Goal: Transaction & Acquisition: Purchase product/service

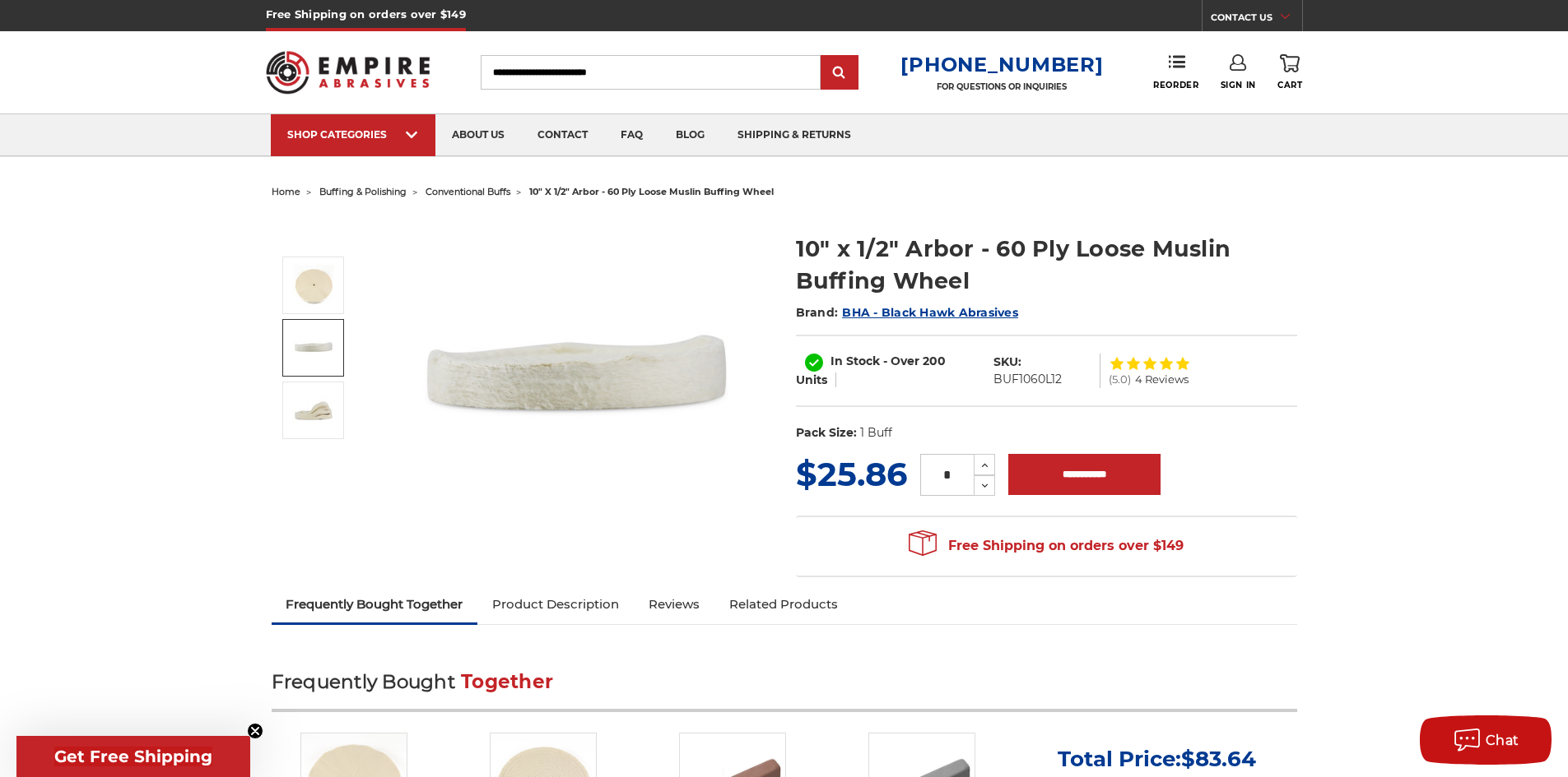
click at [321, 345] on img at bounding box center [314, 348] width 41 height 41
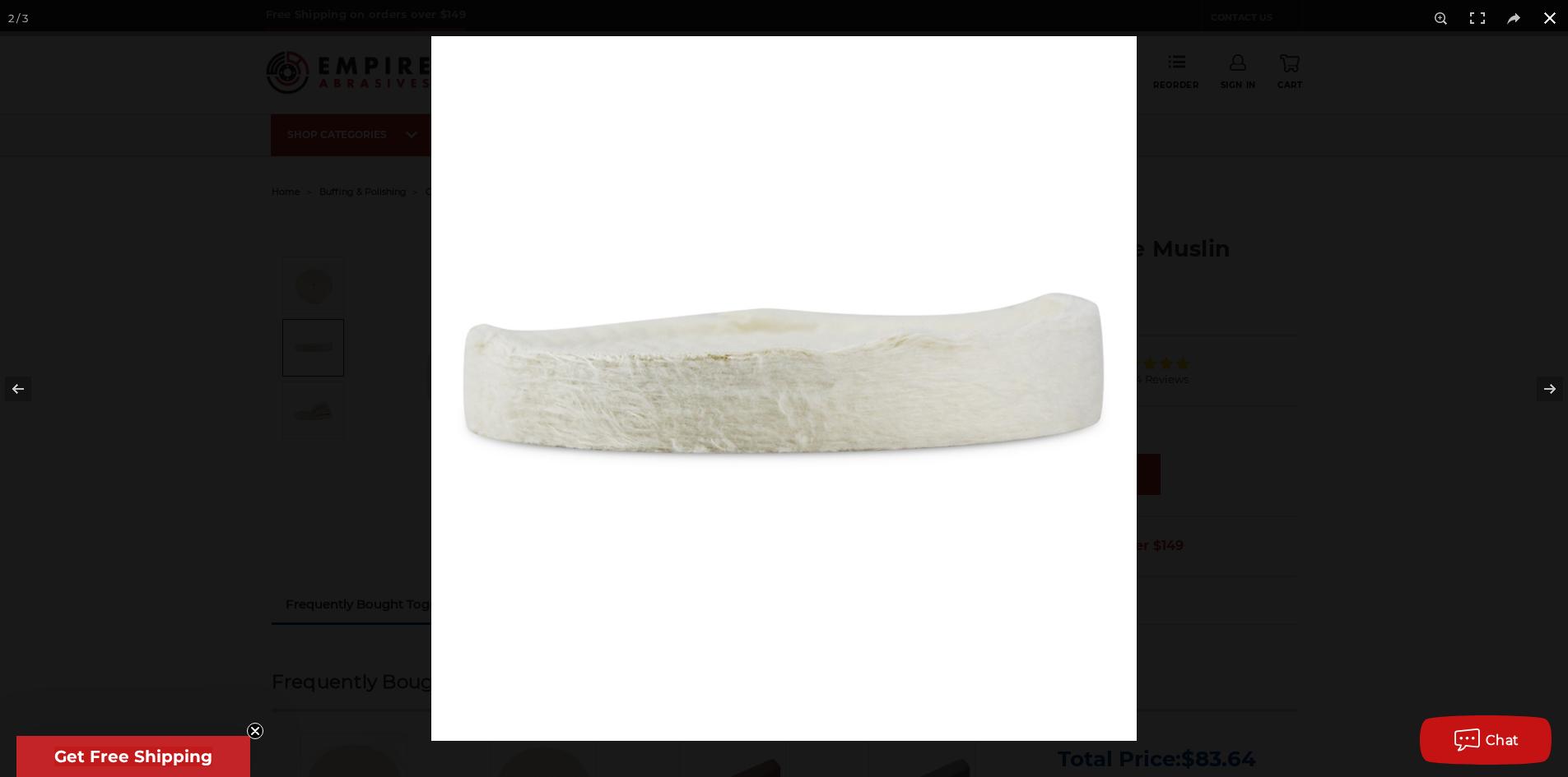
click at [1551, 23] on button at bounding box center [1549, 18] width 36 height 36
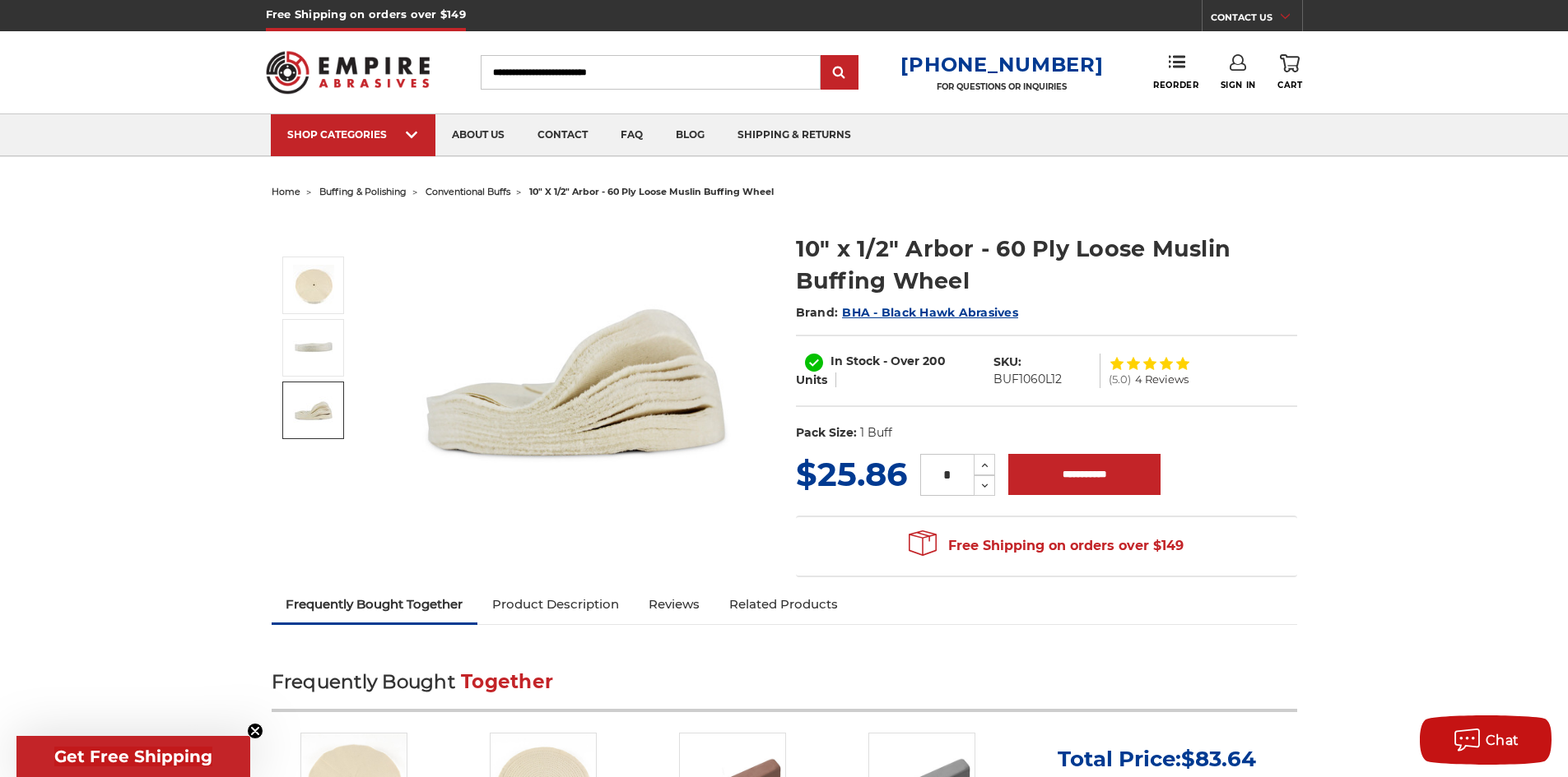
click at [304, 418] on img at bounding box center [314, 411] width 41 height 41
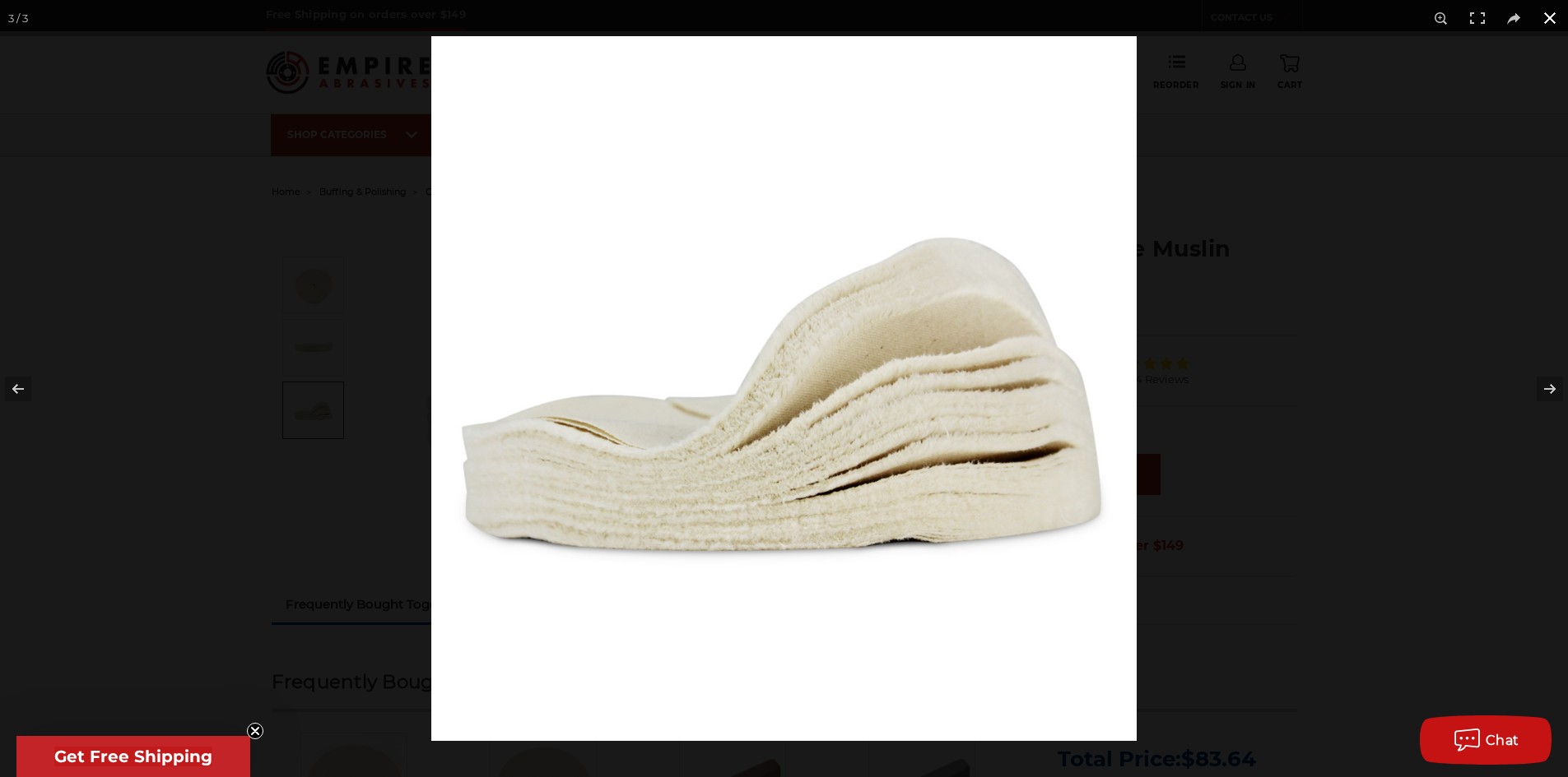
click at [1544, 20] on button at bounding box center [1549, 18] width 36 height 36
